Goal: Task Accomplishment & Management: Use online tool/utility

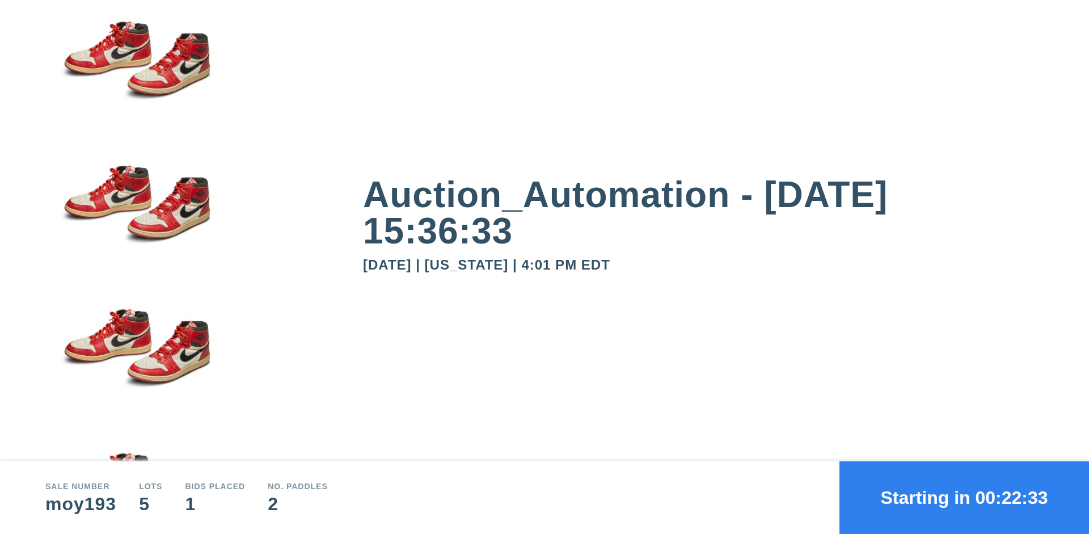
click at [964, 497] on button "Starting in 00:22:33" at bounding box center [964, 497] width 250 height 73
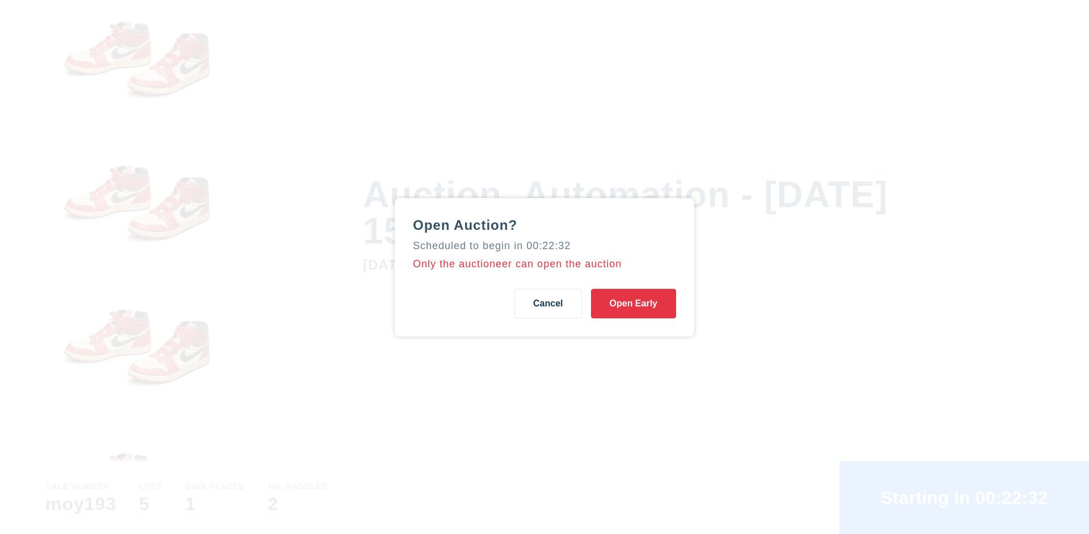
click at [634, 303] on button "Open Early" at bounding box center [633, 303] width 85 height 29
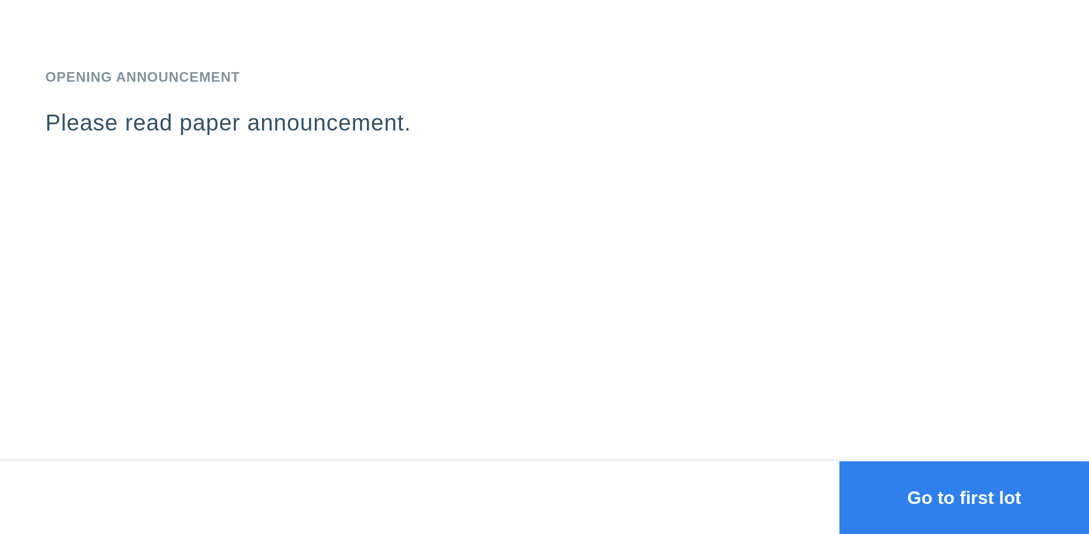
click at [964, 497] on button "Go to first lot" at bounding box center [964, 497] width 250 height 73
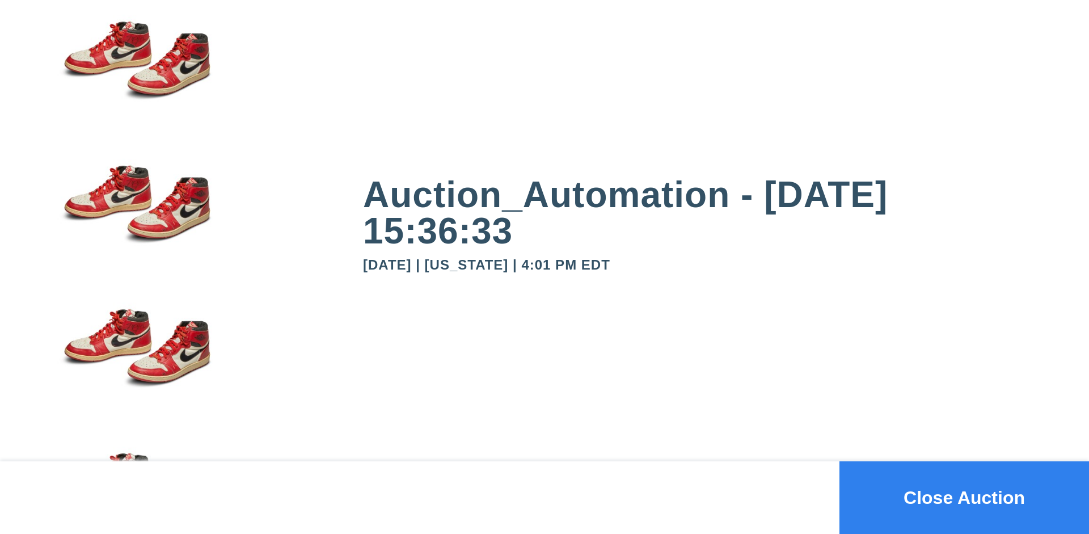
click at [964, 497] on button "Close Auction" at bounding box center [964, 497] width 250 height 73
